Goal: Task Accomplishment & Management: Use online tool/utility

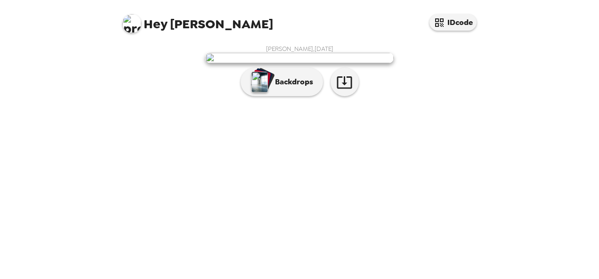
scroll to position [61, 0]
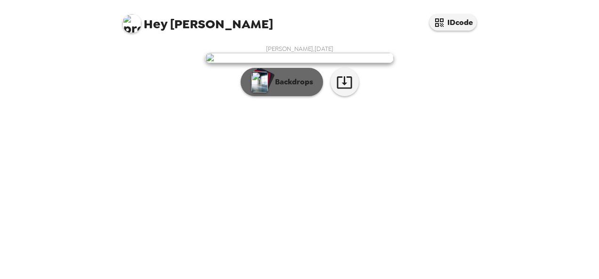
click at [289, 88] on p "Backdrops" at bounding box center [291, 81] width 43 height 11
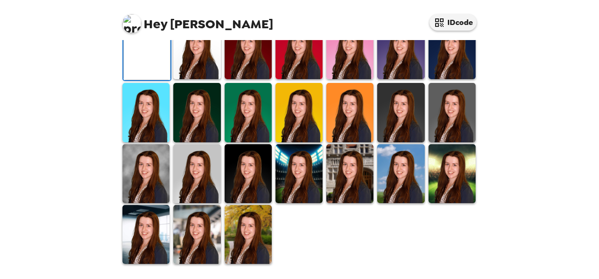
scroll to position [229, 0]
click at [429, 142] on img at bounding box center [451, 112] width 47 height 59
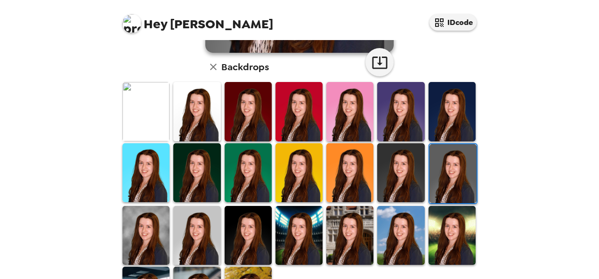
scroll to position [232, 0]
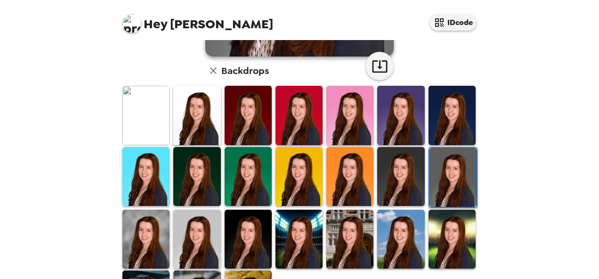
click at [144, 119] on img at bounding box center [145, 115] width 47 height 59
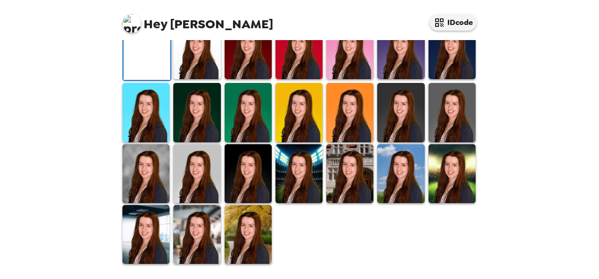
scroll to position [265, 0]
click at [438, 199] on img at bounding box center [451, 173] width 47 height 59
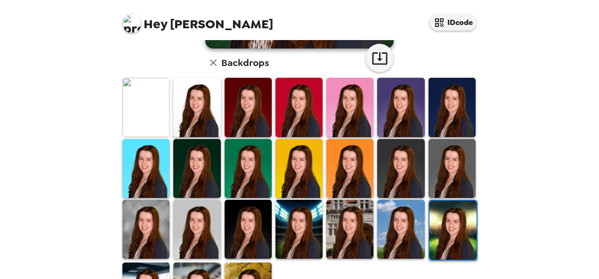
scroll to position [243, 0]
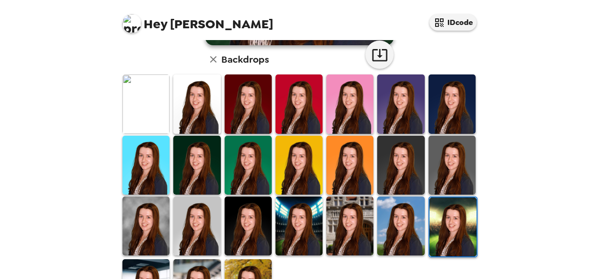
click at [401, 106] on img at bounding box center [400, 103] width 47 height 59
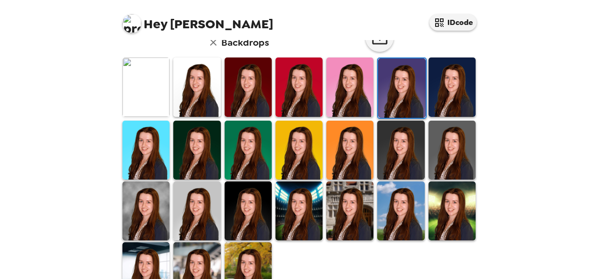
scroll to position [292, 0]
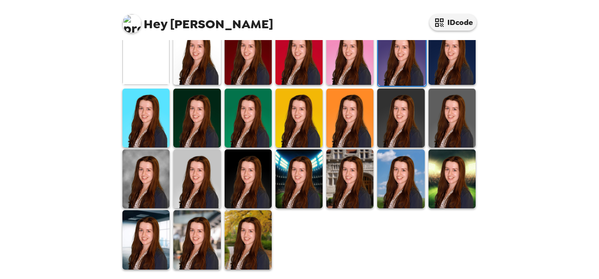
click at [193, 233] on img at bounding box center [196, 239] width 47 height 59
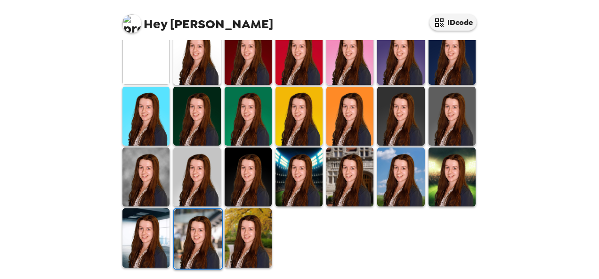
click at [162, 231] on img at bounding box center [145, 237] width 47 height 59
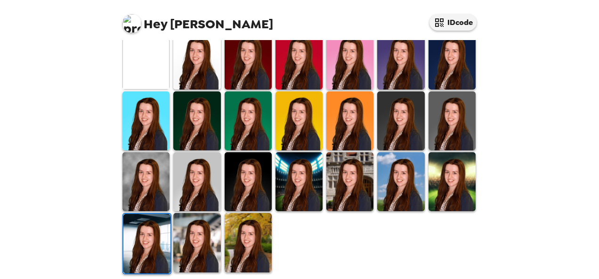
scroll to position [287, 0]
click at [152, 169] on img at bounding box center [145, 181] width 47 height 59
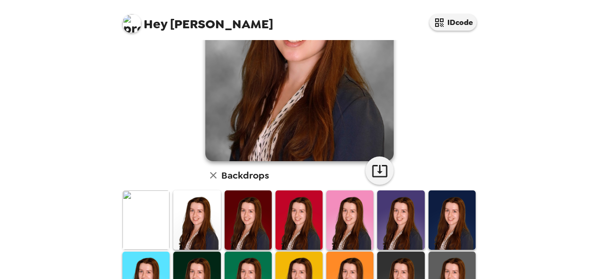
scroll to position [127, 0]
click at [378, 176] on icon "button" at bounding box center [379, 171] width 15 height 12
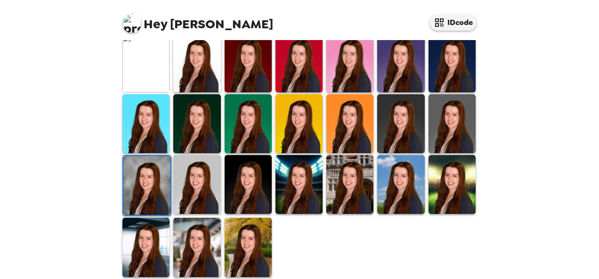
scroll to position [287, 0]
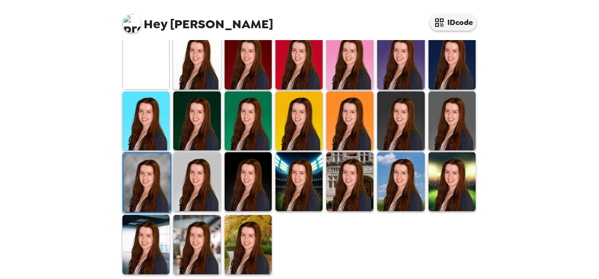
click at [200, 40] on div "Hey Cassidy IDcode" at bounding box center [299, 20] width 377 height 40
click at [197, 57] on img at bounding box center [196, 59] width 47 height 59
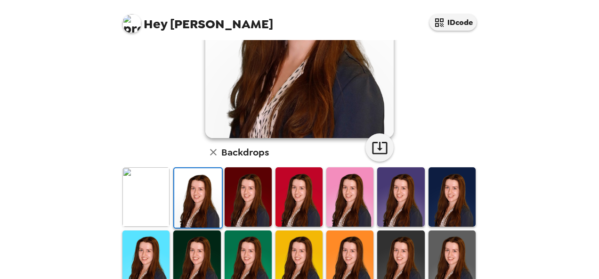
scroll to position [168, 0]
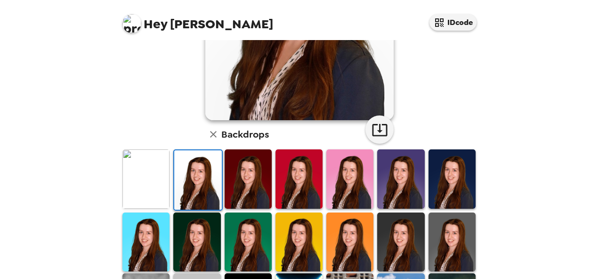
click at [249, 177] on img at bounding box center [248, 178] width 47 height 59
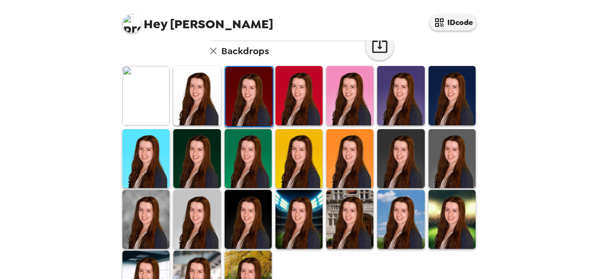
scroll to position [250, 0]
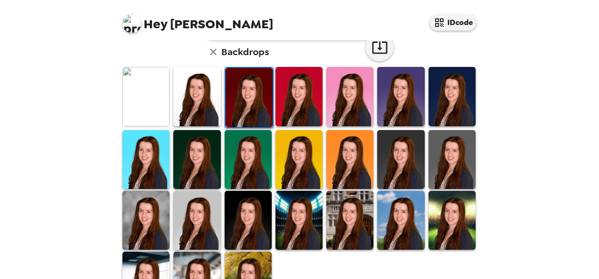
click at [341, 219] on img at bounding box center [349, 220] width 47 height 59
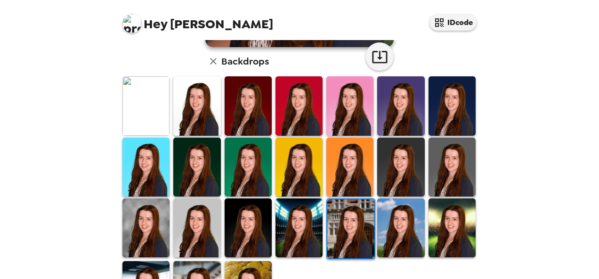
scroll to position [238, 0]
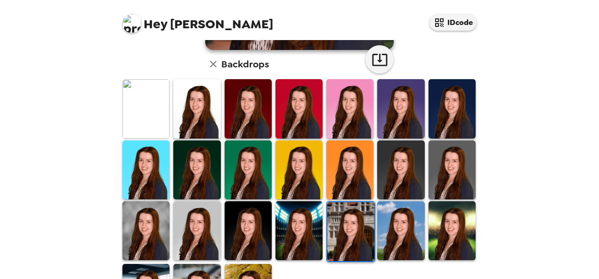
click at [190, 110] on img at bounding box center [196, 108] width 47 height 59
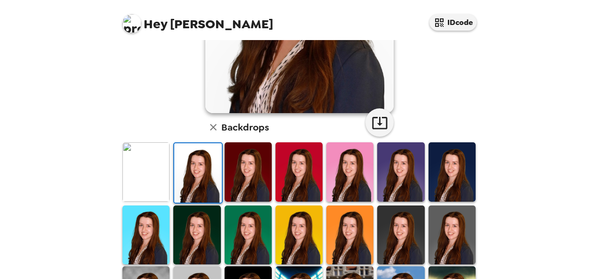
scroll to position [177, 0]
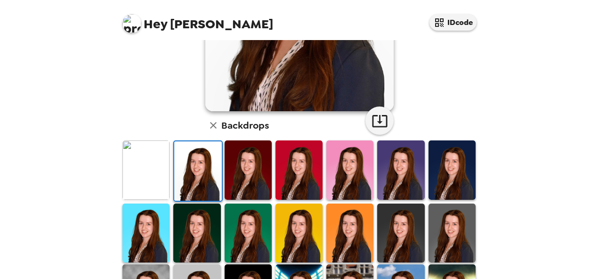
click at [297, 160] on img at bounding box center [298, 169] width 47 height 59
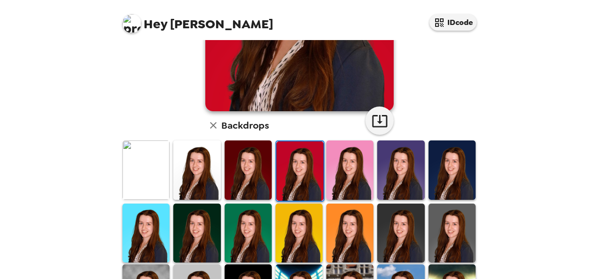
click at [188, 169] on img at bounding box center [196, 169] width 47 height 59
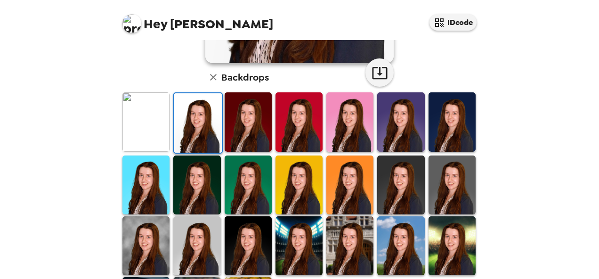
scroll to position [292, 0]
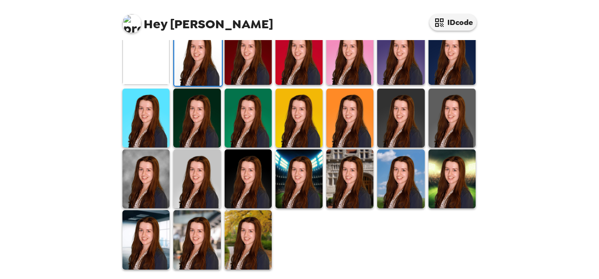
click at [195, 229] on img at bounding box center [196, 239] width 47 height 59
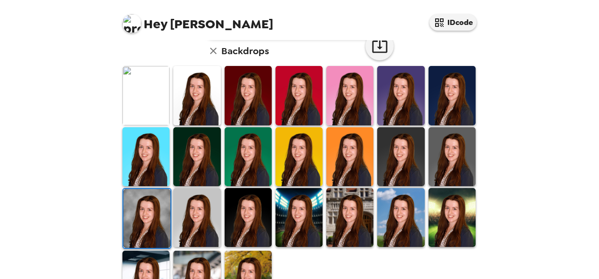
scroll to position [250, 0]
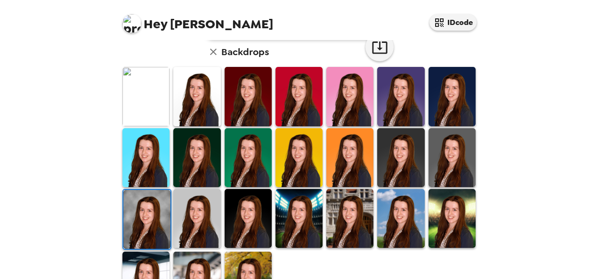
click at [161, 108] on img at bounding box center [145, 96] width 47 height 59
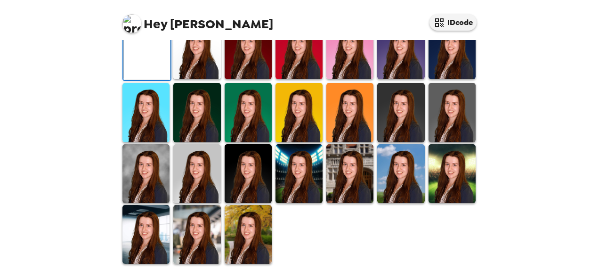
scroll to position [144, 0]
click at [375, 7] on icon "button" at bounding box center [379, 1] width 15 height 12
click at [442, 142] on img at bounding box center [451, 112] width 47 height 59
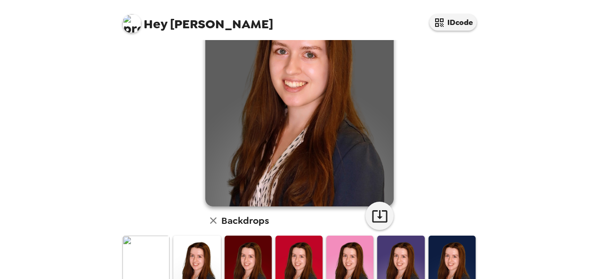
scroll to position [83, 0]
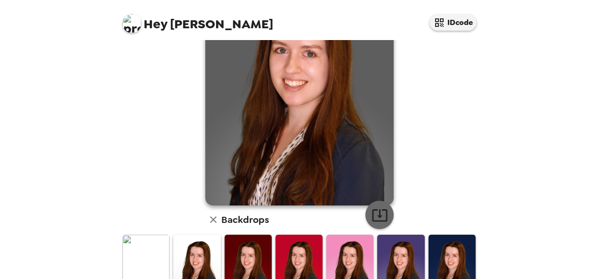
click at [381, 211] on icon "button" at bounding box center [379, 215] width 16 height 16
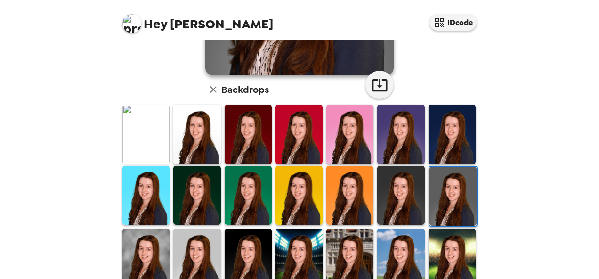
scroll to position [212, 0]
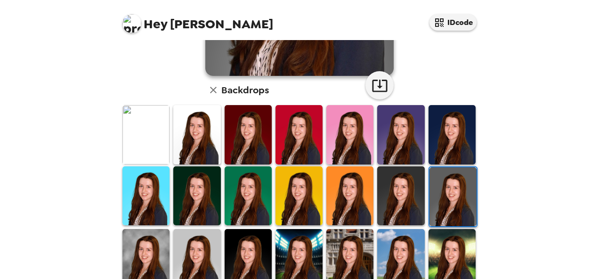
click at [377, 176] on img at bounding box center [400, 195] width 47 height 59
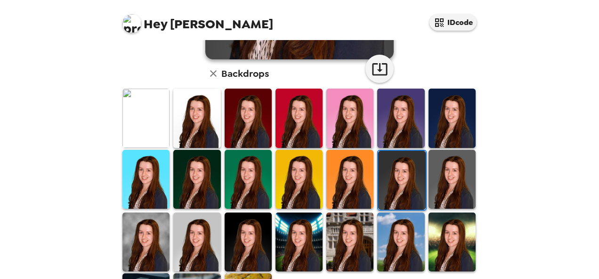
scroll to position [229, 0]
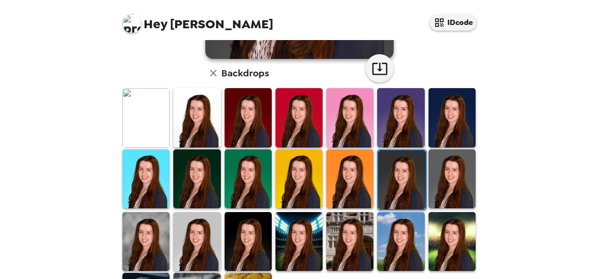
click at [237, 225] on img at bounding box center [248, 241] width 47 height 59
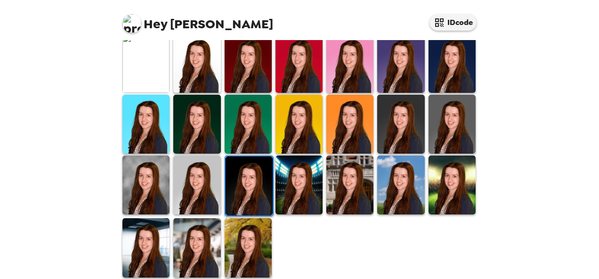
scroll to position [284, 0]
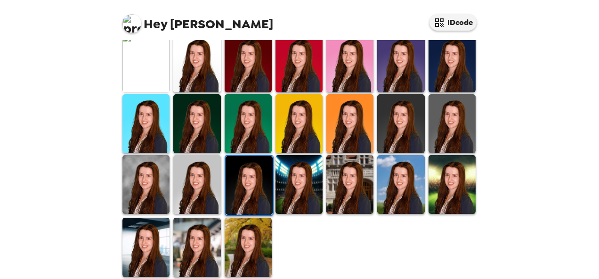
click at [186, 181] on img at bounding box center [196, 184] width 47 height 59
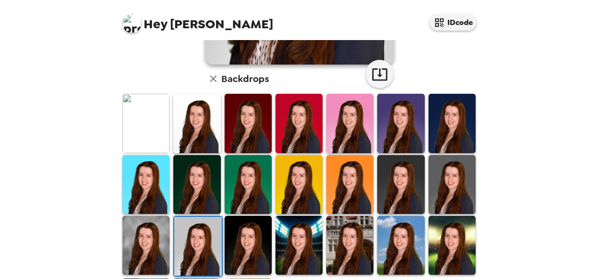
scroll to position [226, 0]
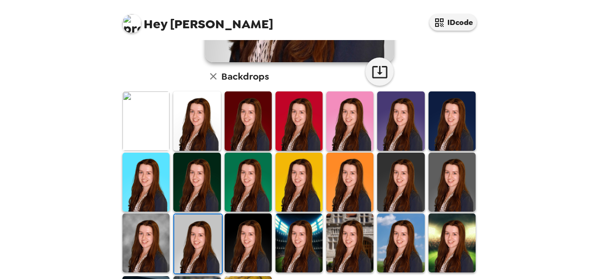
click at [406, 119] on img at bounding box center [400, 120] width 47 height 59
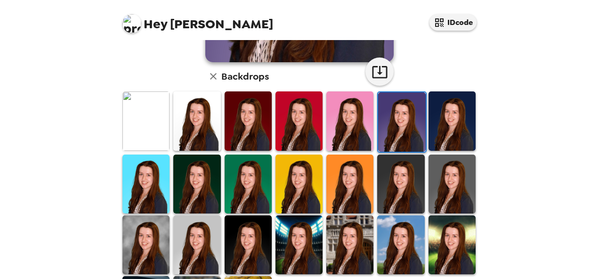
scroll to position [285, 0]
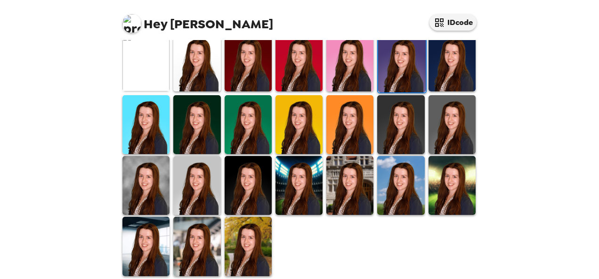
click at [204, 184] on img at bounding box center [196, 185] width 47 height 59
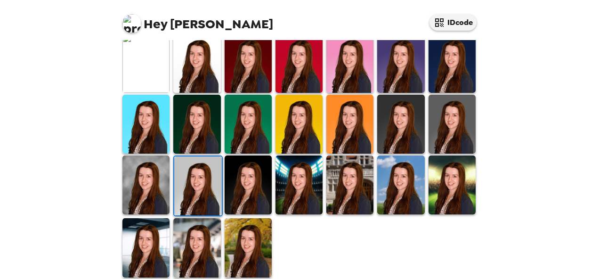
scroll to position [284, 0]
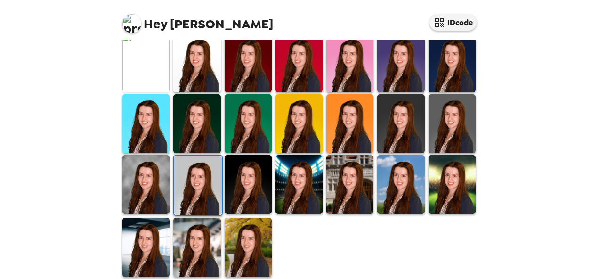
click at [248, 237] on img at bounding box center [248, 246] width 47 height 59
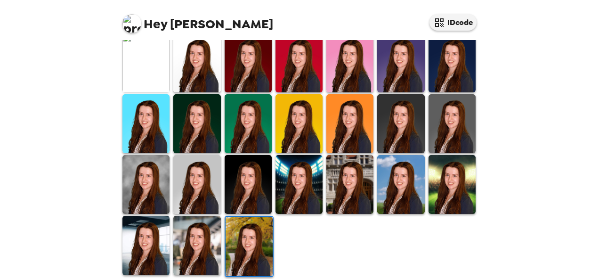
click at [188, 233] on img at bounding box center [196, 245] width 47 height 59
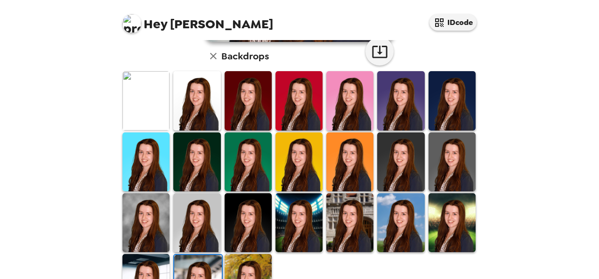
scroll to position [247, 0]
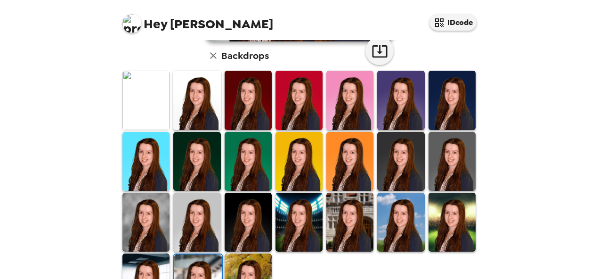
click at [333, 213] on img at bounding box center [349, 221] width 47 height 59
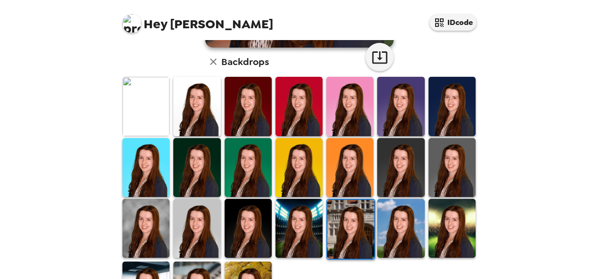
scroll to position [240, 0]
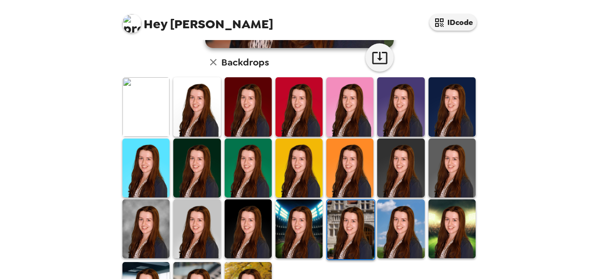
click at [205, 118] on img at bounding box center [196, 106] width 47 height 59
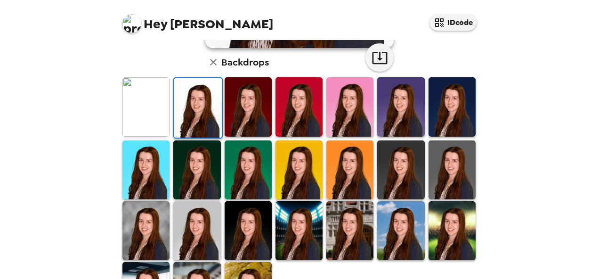
click at [408, 231] on img at bounding box center [400, 230] width 47 height 59
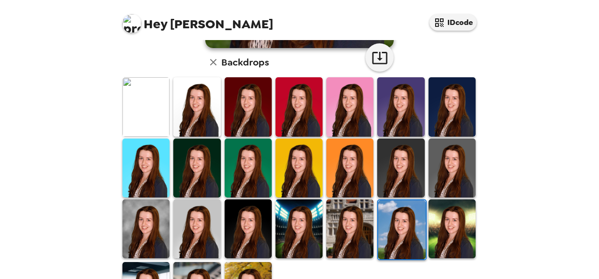
click at [309, 228] on img at bounding box center [298, 228] width 47 height 59
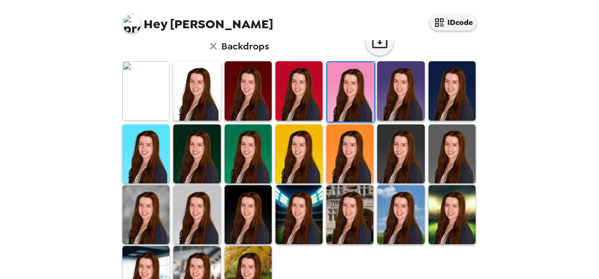
scroll to position [280, 0]
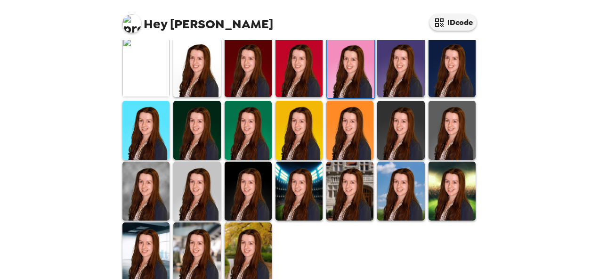
click at [162, 168] on img at bounding box center [145, 190] width 47 height 59
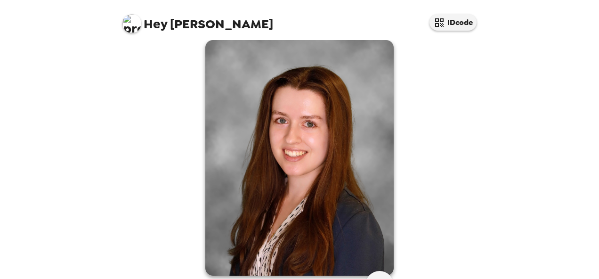
scroll to position [22, 0]
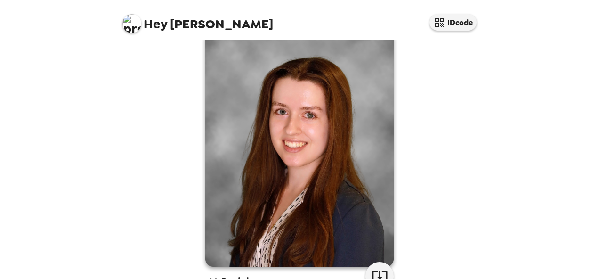
click at [129, 148] on div "[PERSON_NAME] , [DATE] Backdrops" at bounding box center [299, 281] width 358 height 517
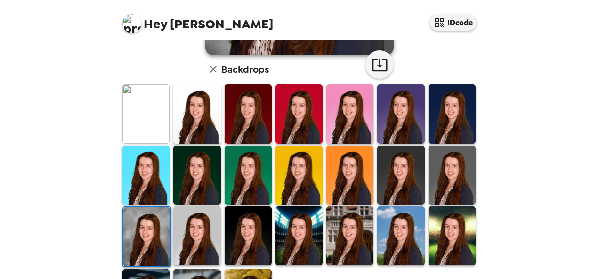
scroll to position [241, 0]
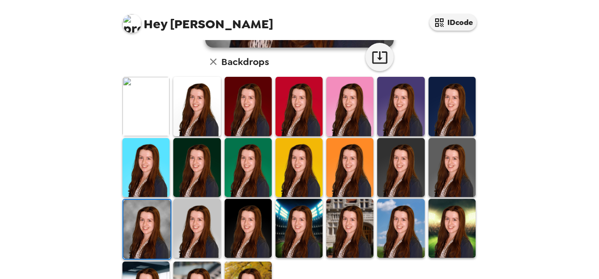
click at [329, 162] on img at bounding box center [349, 167] width 47 height 59
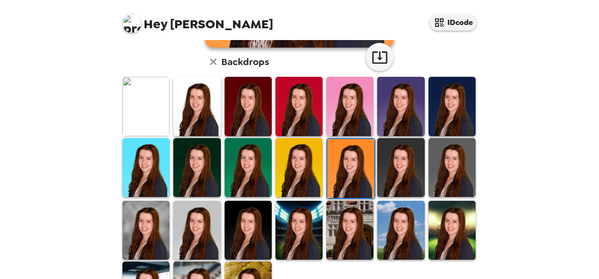
click at [182, 120] on img at bounding box center [196, 106] width 47 height 59
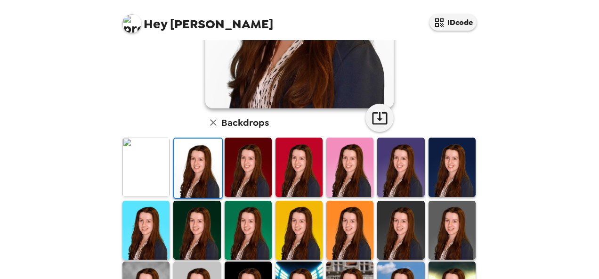
scroll to position [180, 0]
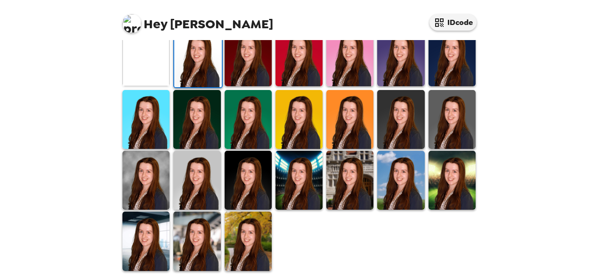
click at [142, 180] on img at bounding box center [145, 180] width 47 height 59
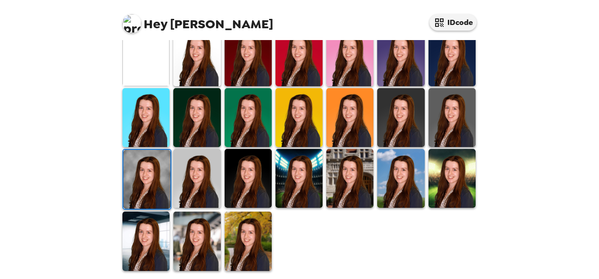
scroll to position [290, 0]
click at [386, 67] on img at bounding box center [400, 56] width 47 height 59
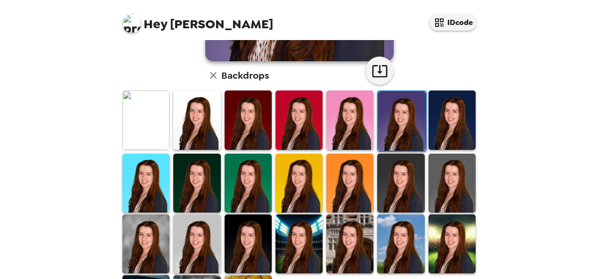
scroll to position [225, 0]
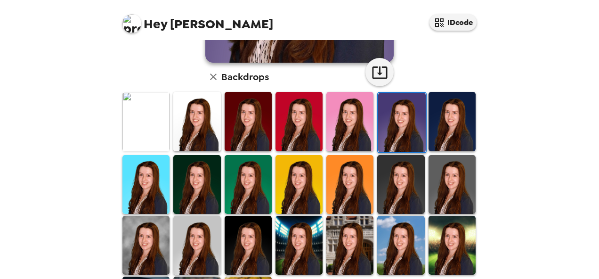
click at [62, 99] on div "Hey Cassidy IDcode Cassidy Fringley , 09-17-2025 Backdrops" at bounding box center [299, 139] width 599 height 279
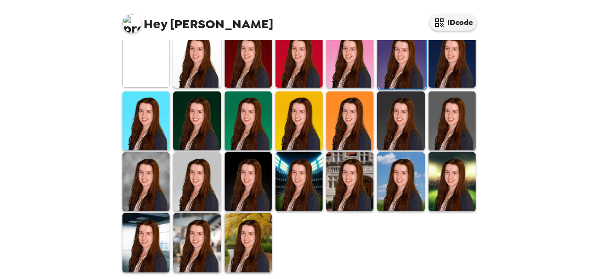
scroll to position [292, 0]
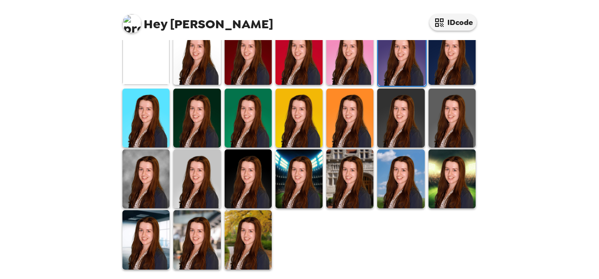
click at [360, 173] on img at bounding box center [349, 178] width 47 height 59
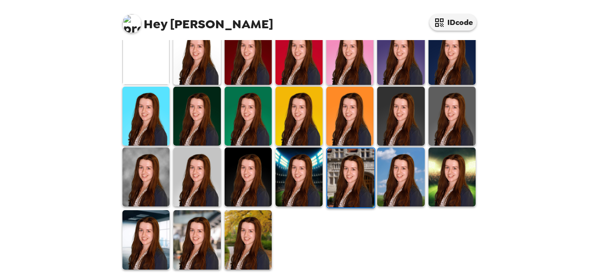
click at [312, 178] on img at bounding box center [298, 176] width 47 height 59
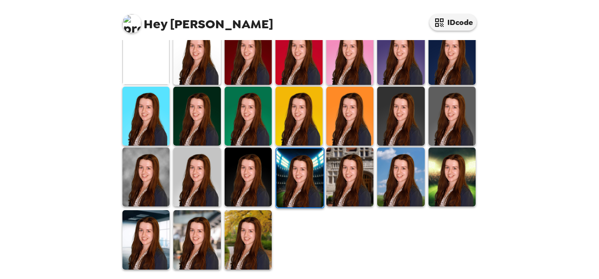
click at [345, 181] on img at bounding box center [349, 176] width 47 height 59
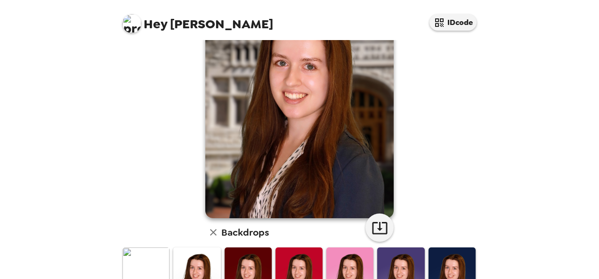
scroll to position [79, 0]
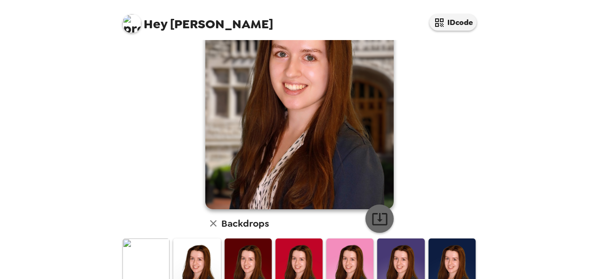
click at [377, 211] on icon "button" at bounding box center [379, 218] width 16 height 16
click at [525, 211] on div "Hey Cassidy IDcode Cassidy Fringley , 09-17-2025 Backdrops" at bounding box center [299, 139] width 599 height 279
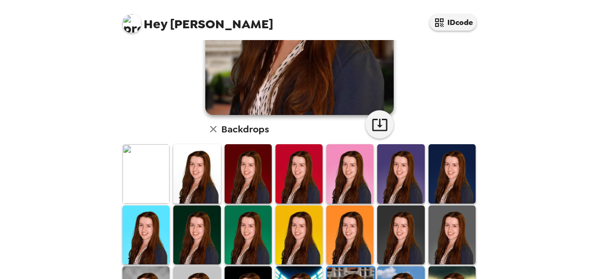
scroll to position [181, 0]
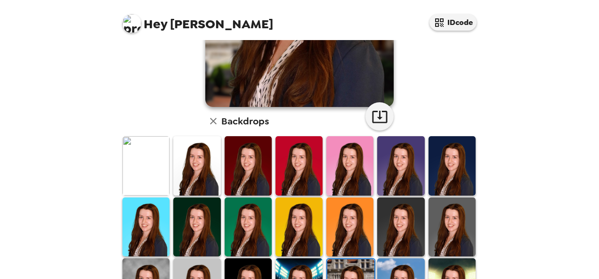
click at [409, 178] on img at bounding box center [400, 165] width 47 height 59
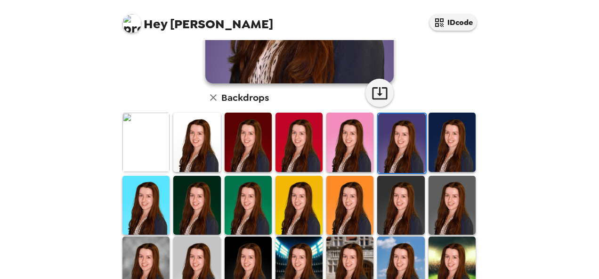
scroll to position [225, 0]
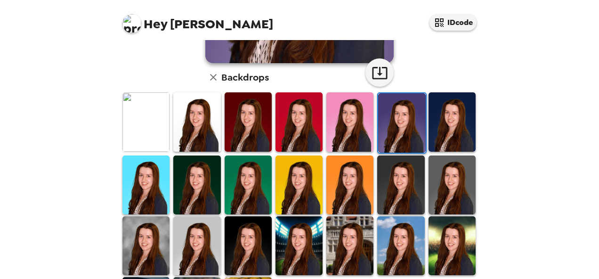
click at [441, 182] on img at bounding box center [451, 184] width 47 height 59
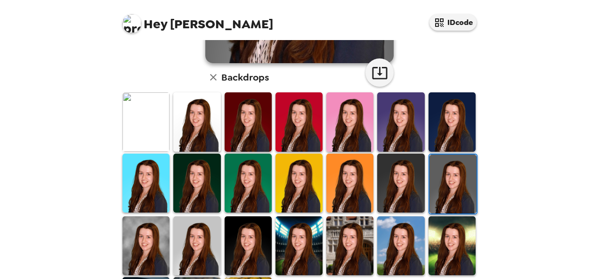
click at [389, 192] on img at bounding box center [400, 182] width 47 height 59
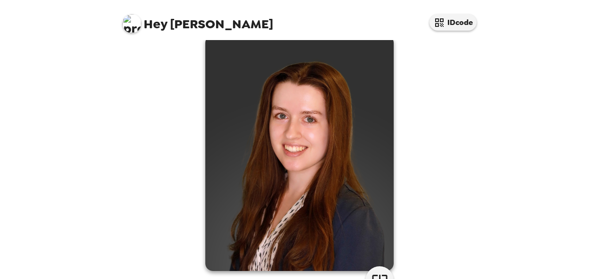
scroll to position [292, 0]
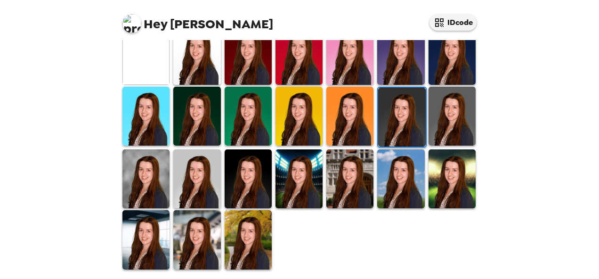
click at [249, 179] on img at bounding box center [248, 178] width 47 height 59
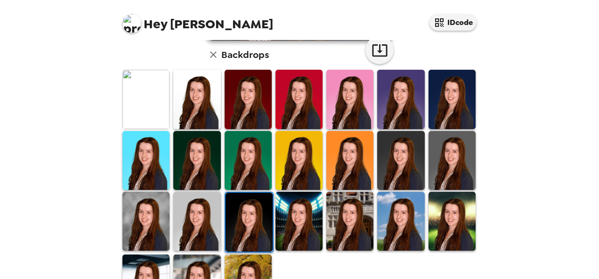
scroll to position [248, 0]
click at [185, 223] on img at bounding box center [196, 221] width 47 height 59
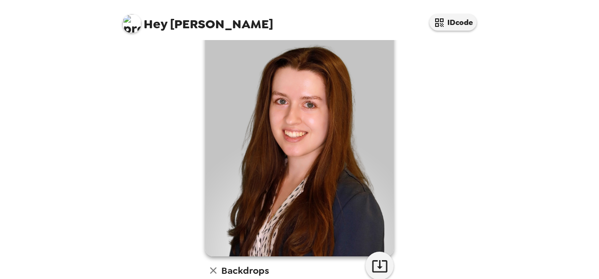
scroll to position [39, 0]
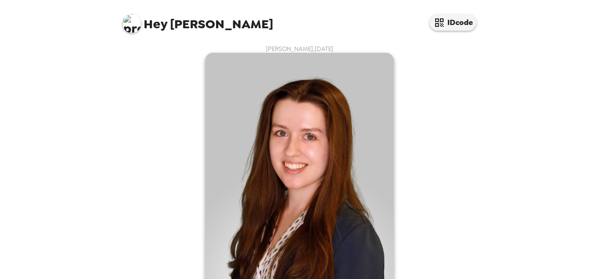
scroll to position [240, 0]
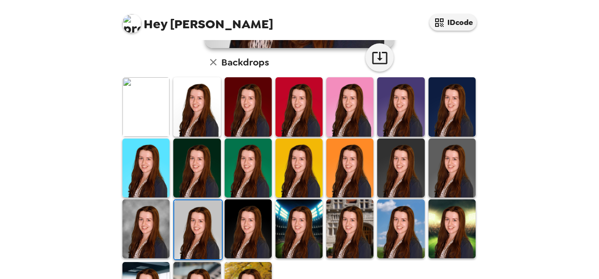
click at [432, 171] on img at bounding box center [451, 167] width 47 height 59
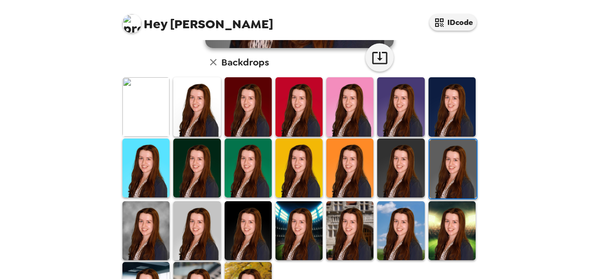
click at [142, 226] on img at bounding box center [145, 230] width 47 height 59
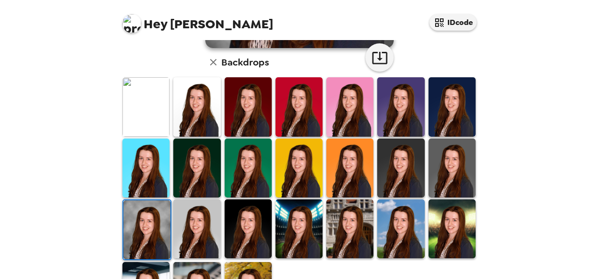
click at [144, 101] on img at bounding box center [145, 106] width 47 height 59
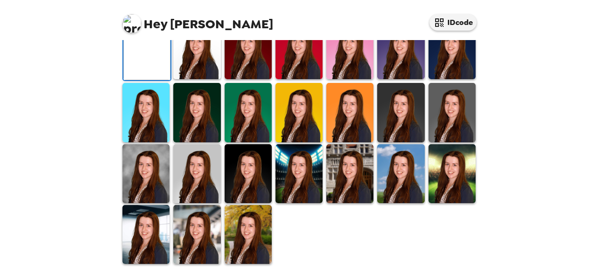
click at [194, 79] on img at bounding box center [196, 49] width 47 height 59
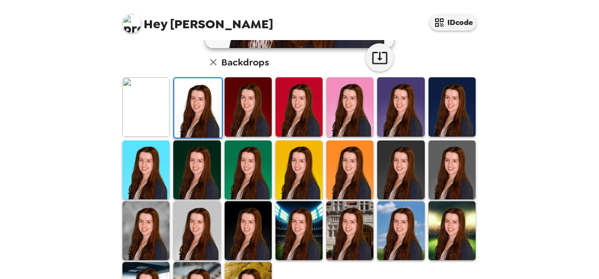
scroll to position [227, 0]
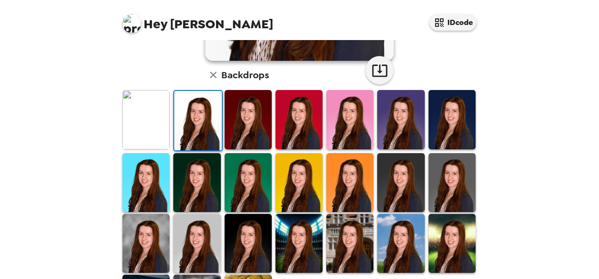
click at [393, 117] on img at bounding box center [400, 119] width 47 height 59
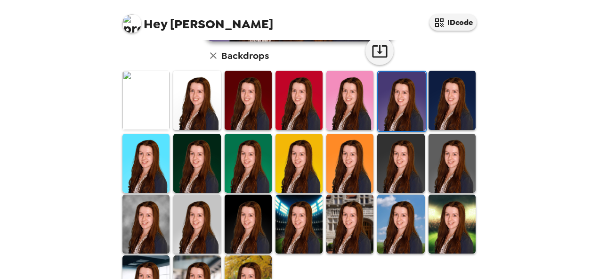
scroll to position [292, 0]
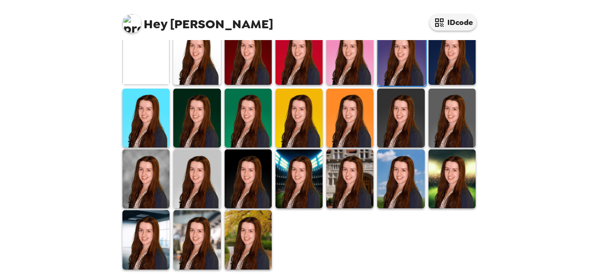
click at [336, 169] on img at bounding box center [349, 178] width 47 height 59
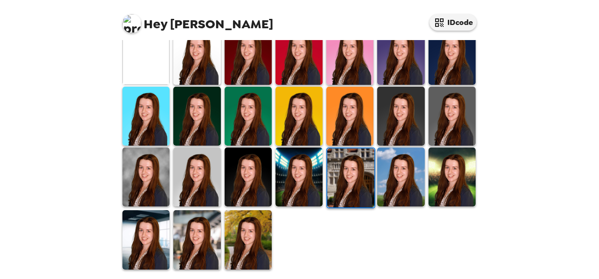
click at [146, 236] on img at bounding box center [145, 239] width 47 height 59
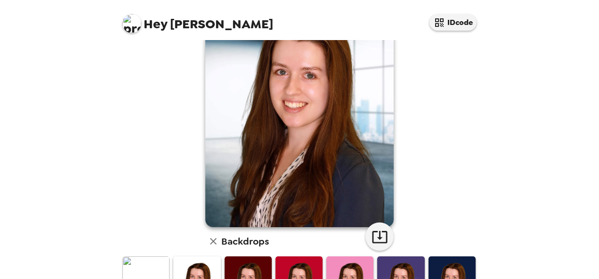
scroll to position [0, 0]
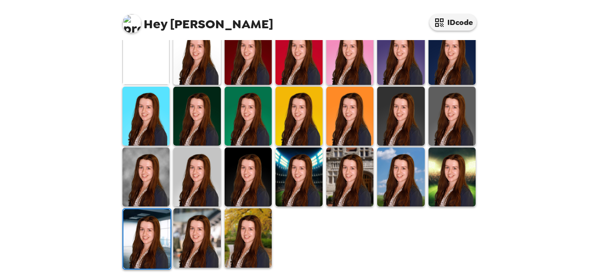
click at [205, 237] on img at bounding box center [196, 237] width 47 height 59
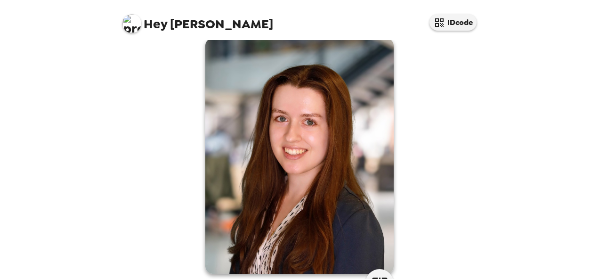
scroll to position [292, 0]
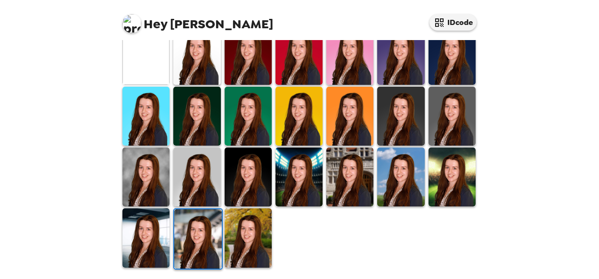
click at [153, 239] on img at bounding box center [145, 237] width 47 height 59
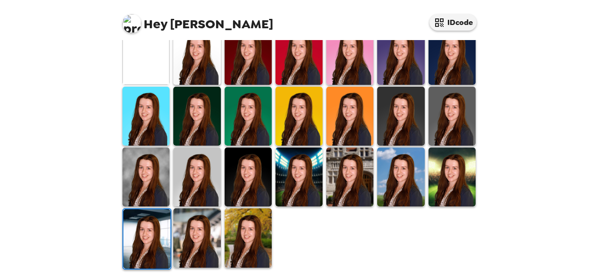
click at [344, 174] on img at bounding box center [349, 176] width 47 height 59
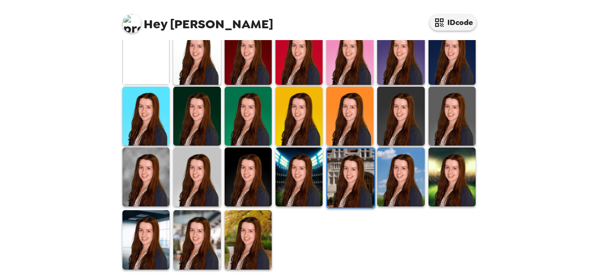
click at [396, 171] on img at bounding box center [400, 176] width 47 height 59
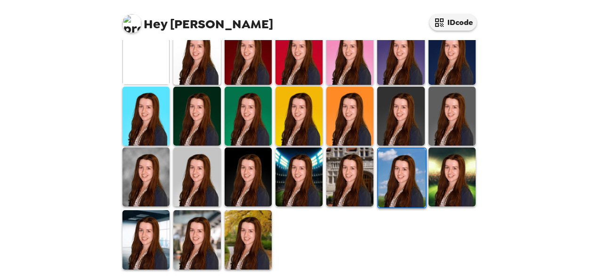
click at [450, 175] on img at bounding box center [451, 176] width 47 height 59
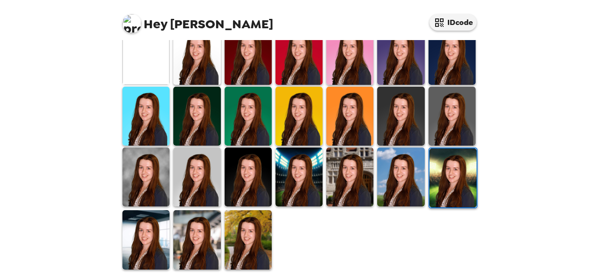
click at [339, 180] on img at bounding box center [349, 176] width 47 height 59
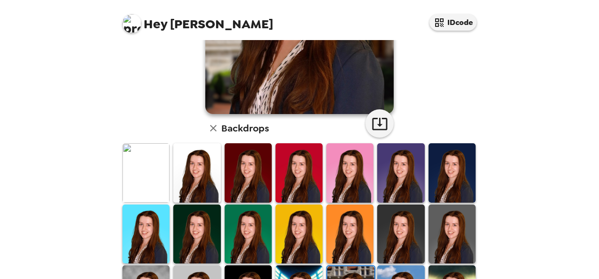
scroll to position [281, 0]
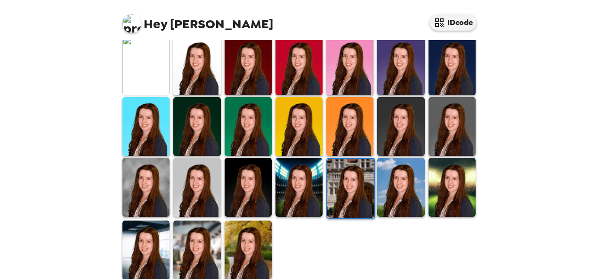
click at [186, 131] on img at bounding box center [196, 126] width 47 height 59
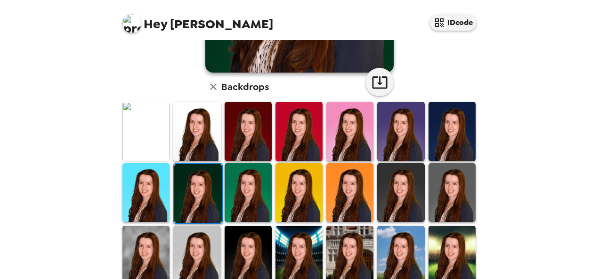
scroll to position [216, 0]
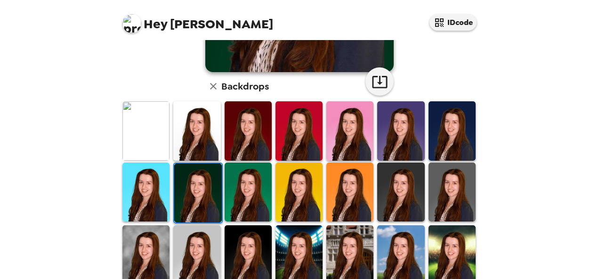
click at [153, 159] on img at bounding box center [145, 130] width 47 height 59
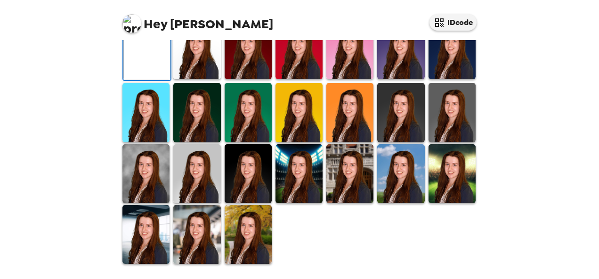
click at [151, 142] on img at bounding box center [145, 112] width 47 height 59
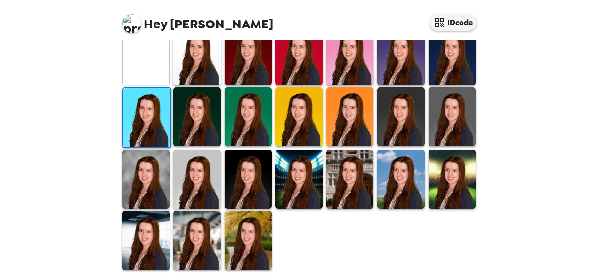
scroll to position [292, 0]
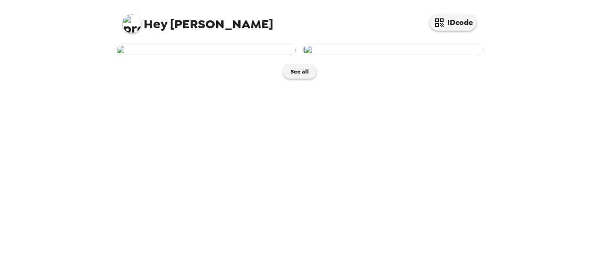
click at [220, 55] on img at bounding box center [206, 50] width 180 height 10
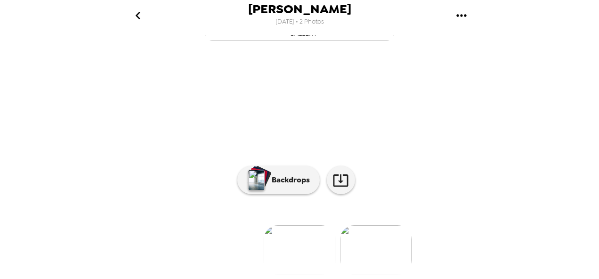
scroll to position [128, 0]
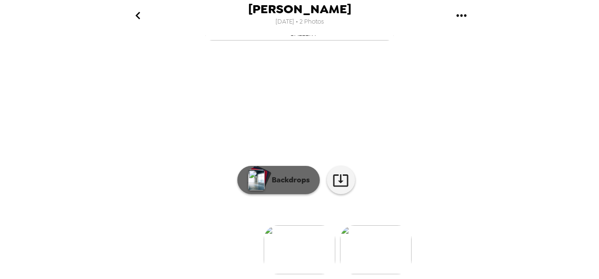
click at [289, 174] on p "Backdrops" at bounding box center [288, 179] width 43 height 11
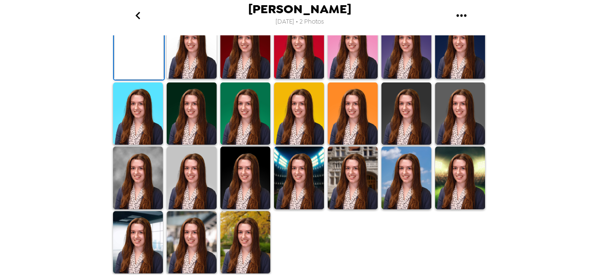
scroll to position [177, 0]
click at [44, 165] on div "[PERSON_NAME] [DATE] • 2 Photos [PERSON_NAME] , [DATE] Backdrops" at bounding box center [299, 139] width 599 height 279
click at [402, 79] on img at bounding box center [406, 47] width 50 height 63
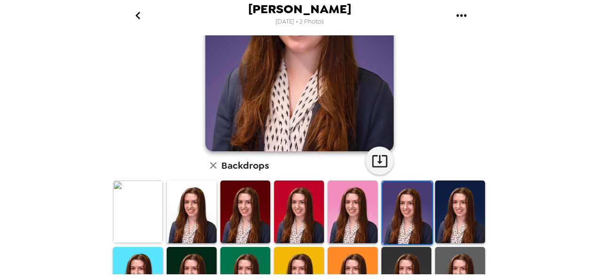
click at [402, 201] on img at bounding box center [407, 212] width 50 height 63
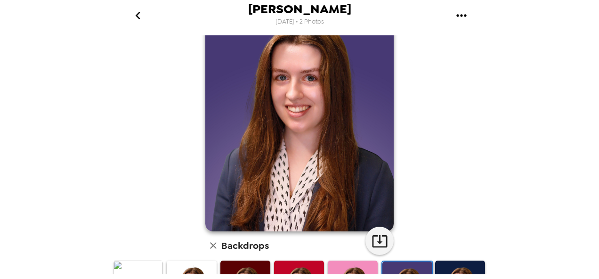
scroll to position [48, 0]
click at [373, 236] on icon "button" at bounding box center [379, 241] width 16 height 16
click at [150, 162] on div "[PERSON_NAME] , [DATE] Backdrops" at bounding box center [299, 253] width 377 height 530
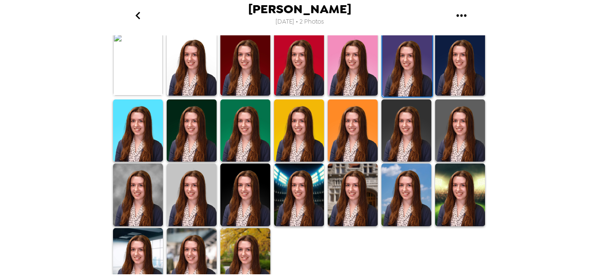
scroll to position [287, 0]
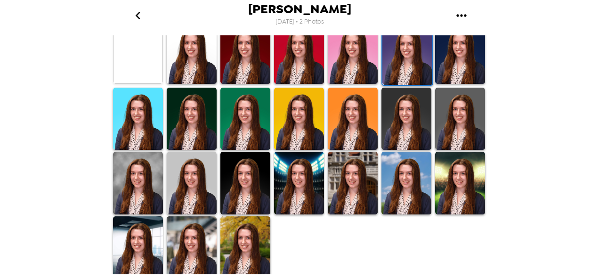
click at [328, 185] on img at bounding box center [353, 183] width 50 height 63
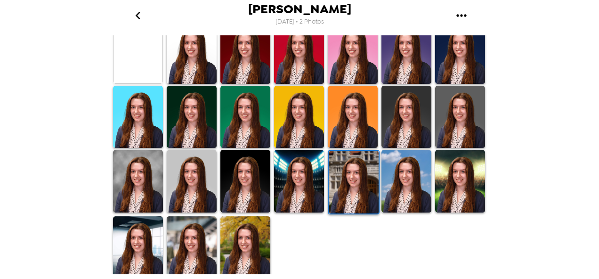
click at [338, 176] on img at bounding box center [354, 182] width 50 height 63
click at [194, 240] on img at bounding box center [192, 247] width 50 height 63
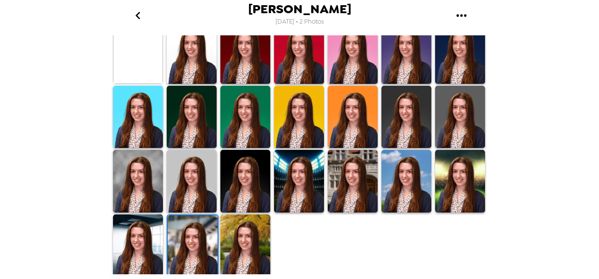
click at [200, 197] on img at bounding box center [192, 181] width 50 height 63
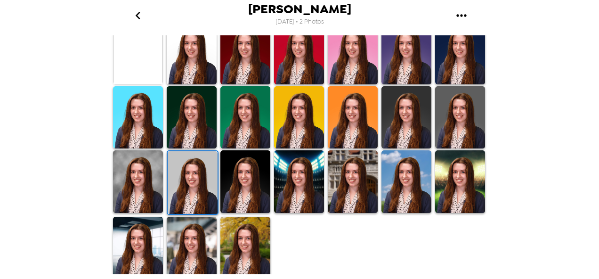
click at [144, 186] on img at bounding box center [138, 181] width 50 height 63
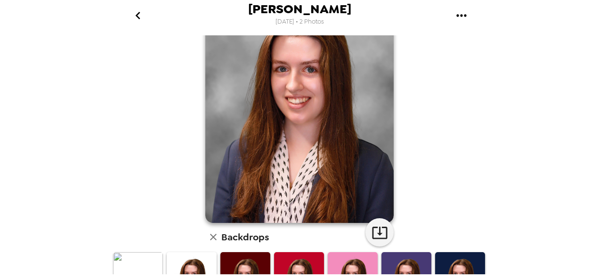
scroll to position [56, 0]
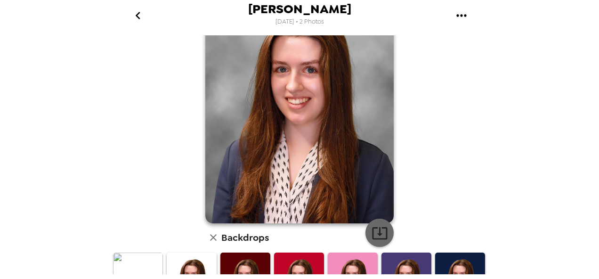
click at [376, 235] on icon "button" at bounding box center [379, 233] width 15 height 12
click at [135, 127] on div "[PERSON_NAME] , [DATE] Backdrops" at bounding box center [299, 245] width 377 height 530
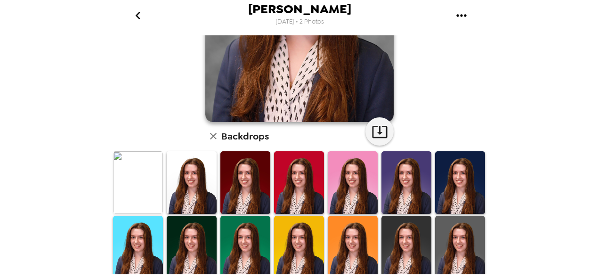
scroll to position [0, 0]
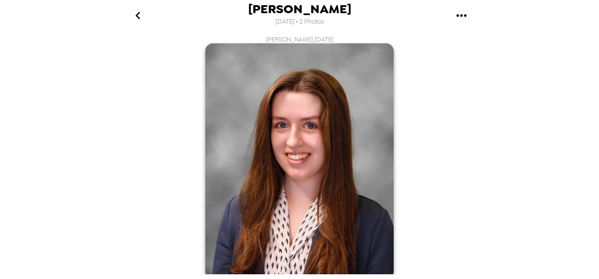
click at [369, 125] on img at bounding box center [299, 160] width 188 height 235
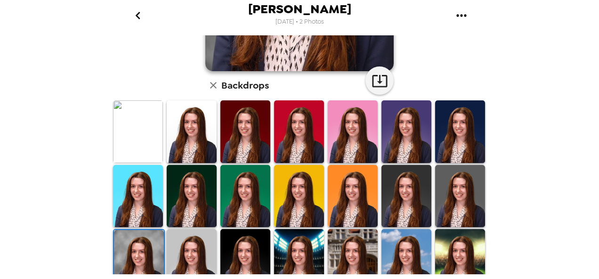
scroll to position [208, 0]
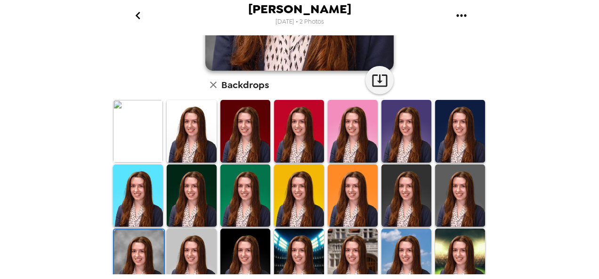
click at [355, 229] on img at bounding box center [353, 259] width 50 height 63
click at [391, 199] on img at bounding box center [406, 195] width 50 height 63
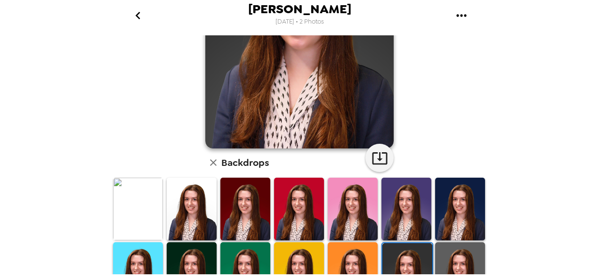
scroll to position [188, 0]
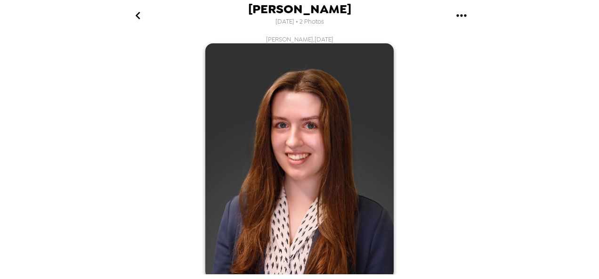
scroll to position [188, 0]
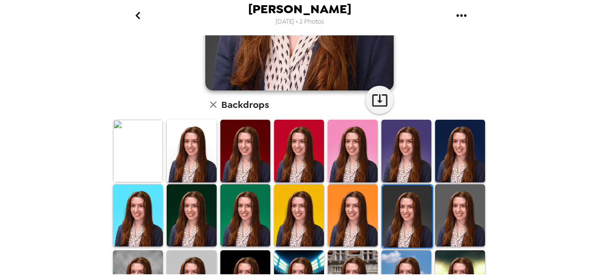
click at [356, 138] on img at bounding box center [353, 151] width 50 height 62
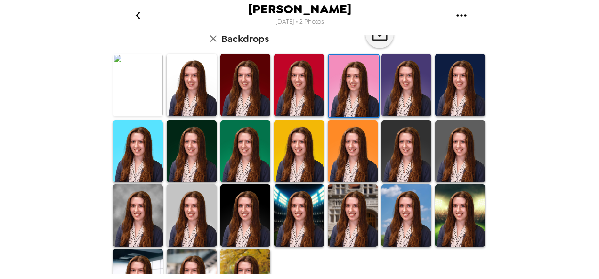
scroll to position [255, 0]
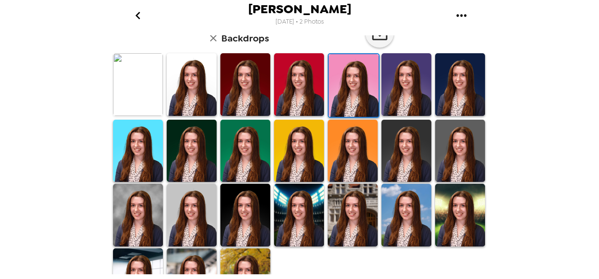
click at [445, 148] on img at bounding box center [460, 151] width 50 height 62
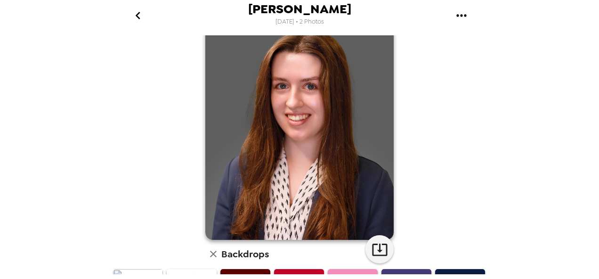
scroll to position [46, 0]
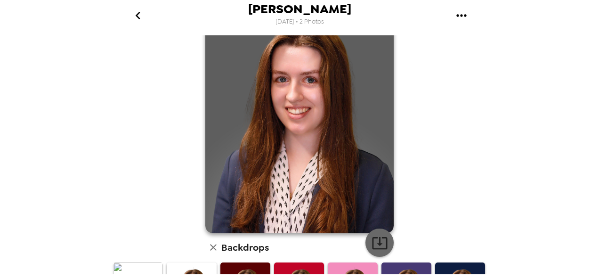
click at [377, 242] on icon "button" at bounding box center [379, 242] width 16 height 16
click at [157, 181] on div "[PERSON_NAME] , [DATE] Backdrops" at bounding box center [299, 255] width 377 height 530
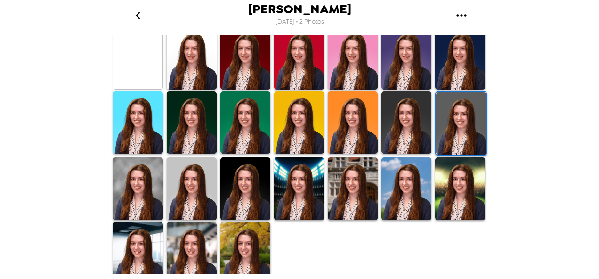
scroll to position [287, 0]
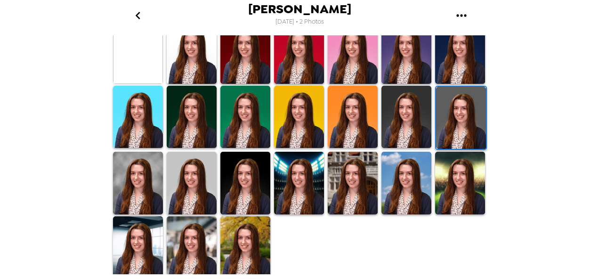
click at [345, 181] on img at bounding box center [353, 183] width 50 height 62
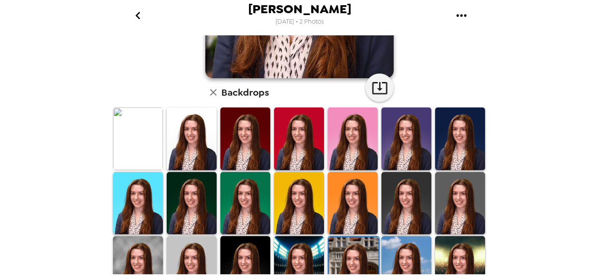
scroll to position [211, 0]
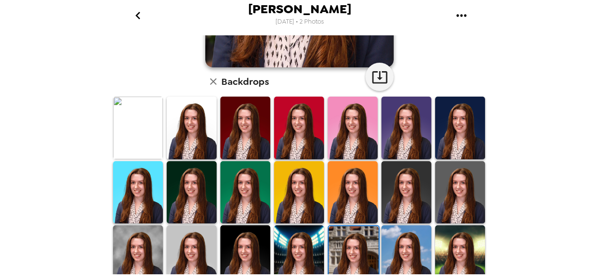
click at [255, 133] on img at bounding box center [245, 127] width 50 height 62
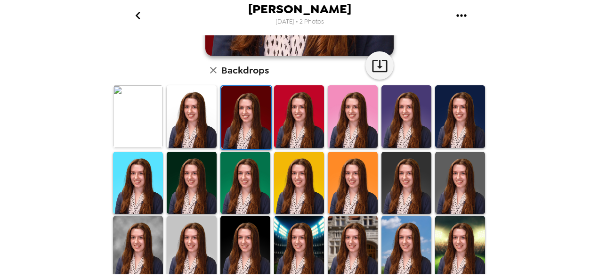
scroll to position [224, 0]
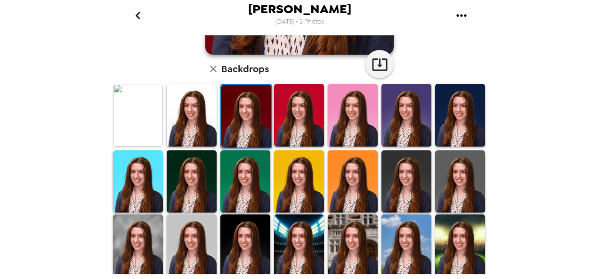
click at [274, 231] on img at bounding box center [299, 245] width 50 height 62
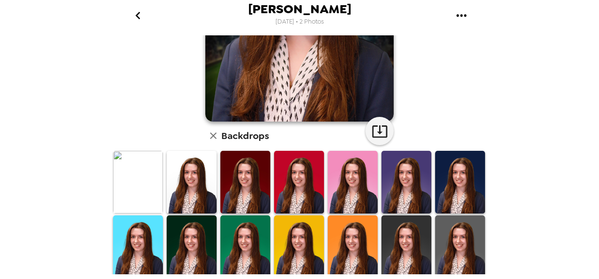
scroll to position [159, 0]
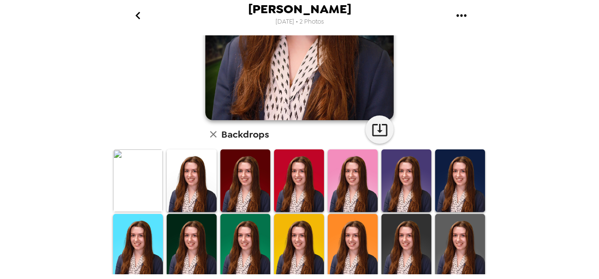
click at [395, 169] on img at bounding box center [406, 180] width 50 height 62
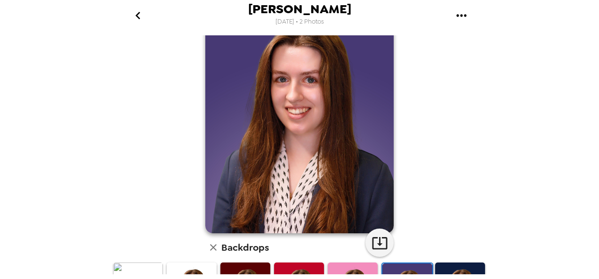
scroll to position [29, 0]
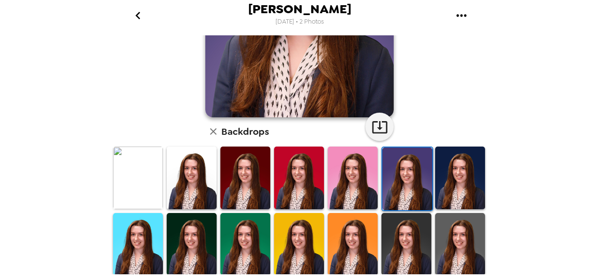
scroll to position [163, 0]
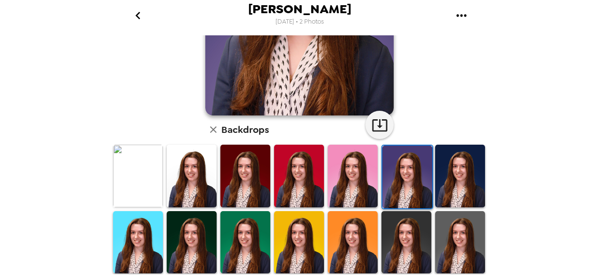
click at [192, 184] on img at bounding box center [192, 175] width 50 height 62
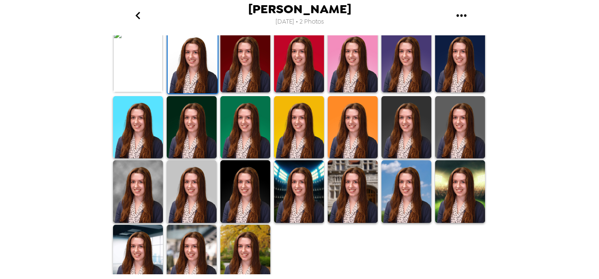
scroll to position [279, 0]
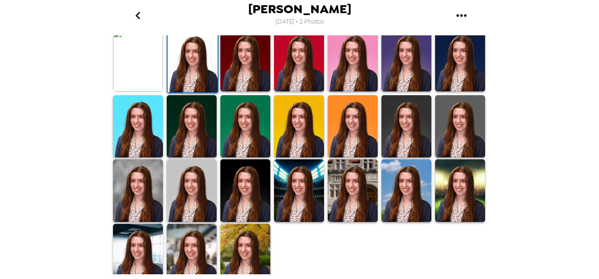
click at [142, 183] on img at bounding box center [138, 190] width 50 height 62
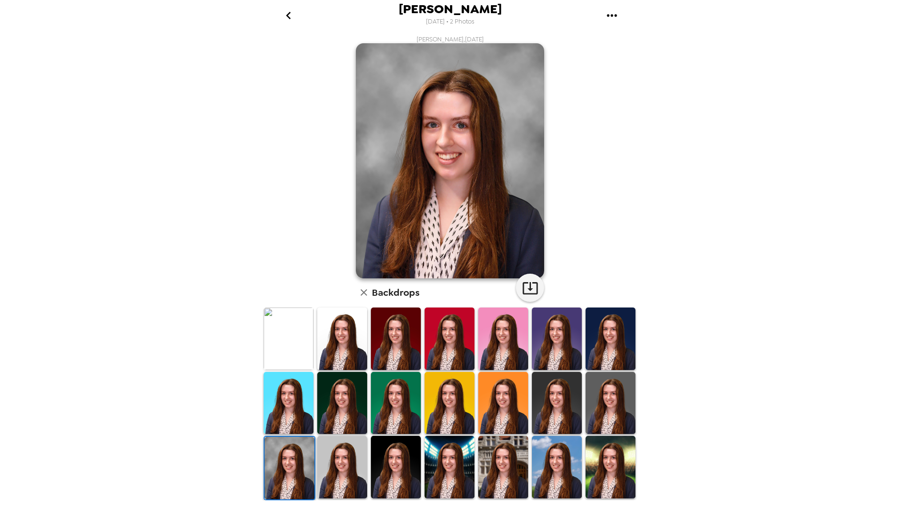
scroll to position [60, 0]
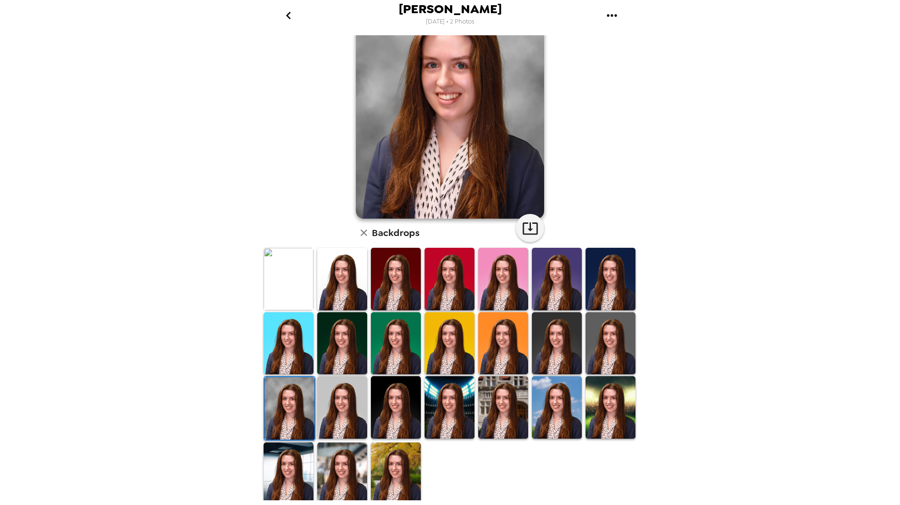
click at [548, 278] on img at bounding box center [557, 279] width 50 height 62
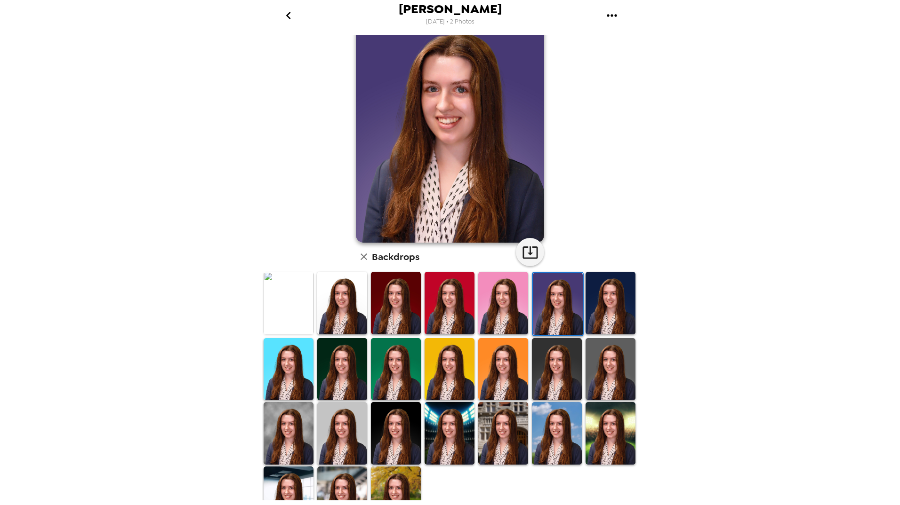
scroll to position [0, 0]
